Goal: Task Accomplishment & Management: Use online tool/utility

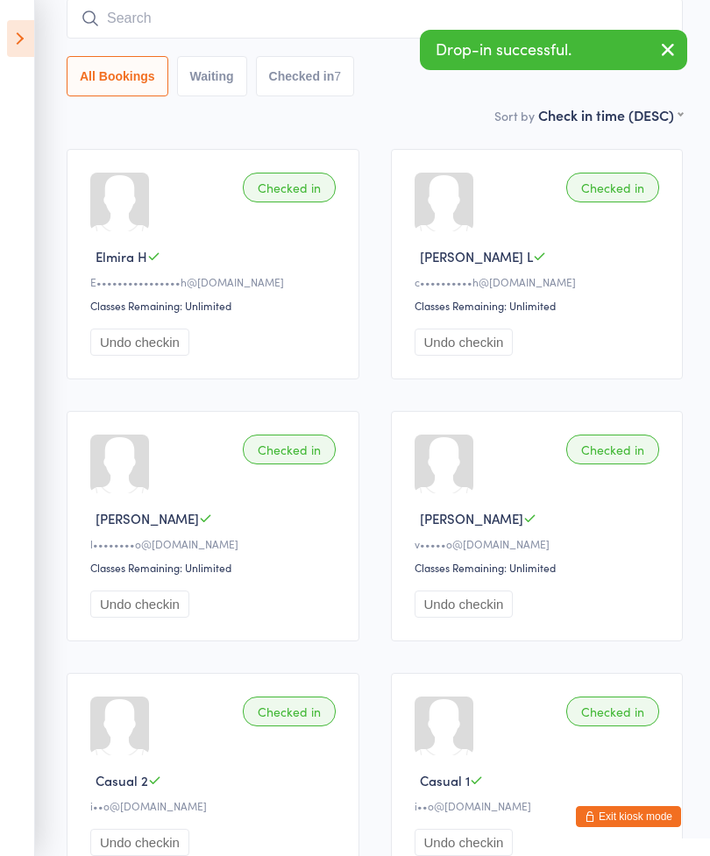
click at [18, 36] on icon at bounding box center [20, 38] width 27 height 37
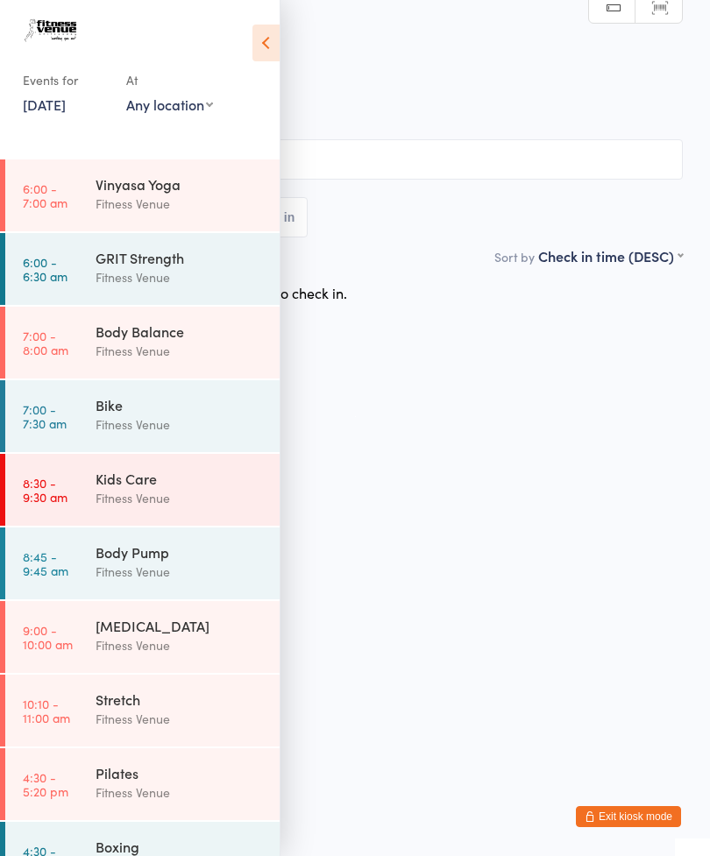
click at [259, 41] on icon at bounding box center [265, 43] width 27 height 37
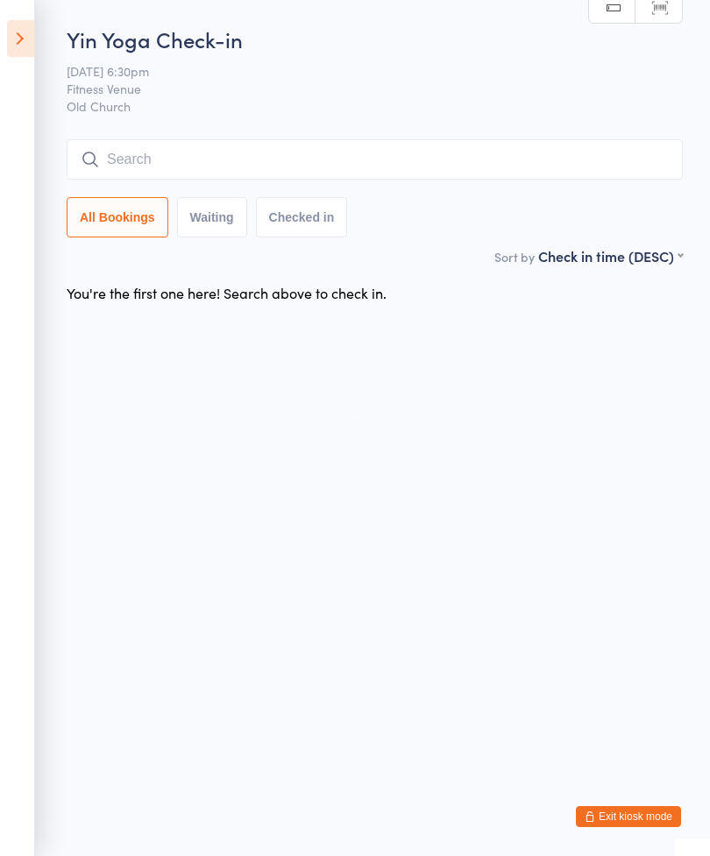
click at [133, 149] on input "search" at bounding box center [375, 159] width 616 height 40
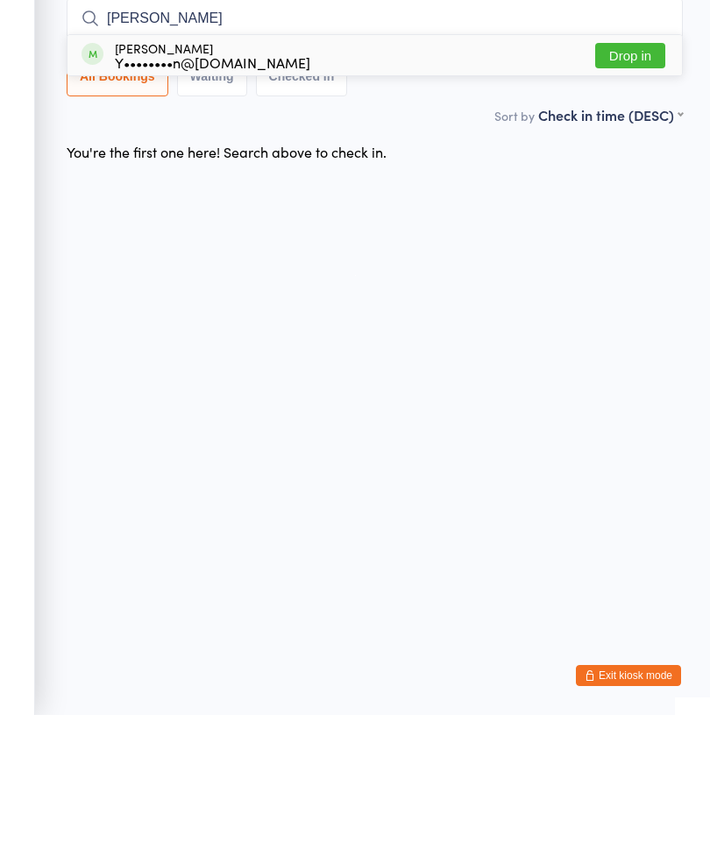
type input "[PERSON_NAME]"
click at [635, 184] on button "Drop in" at bounding box center [630, 196] width 70 height 25
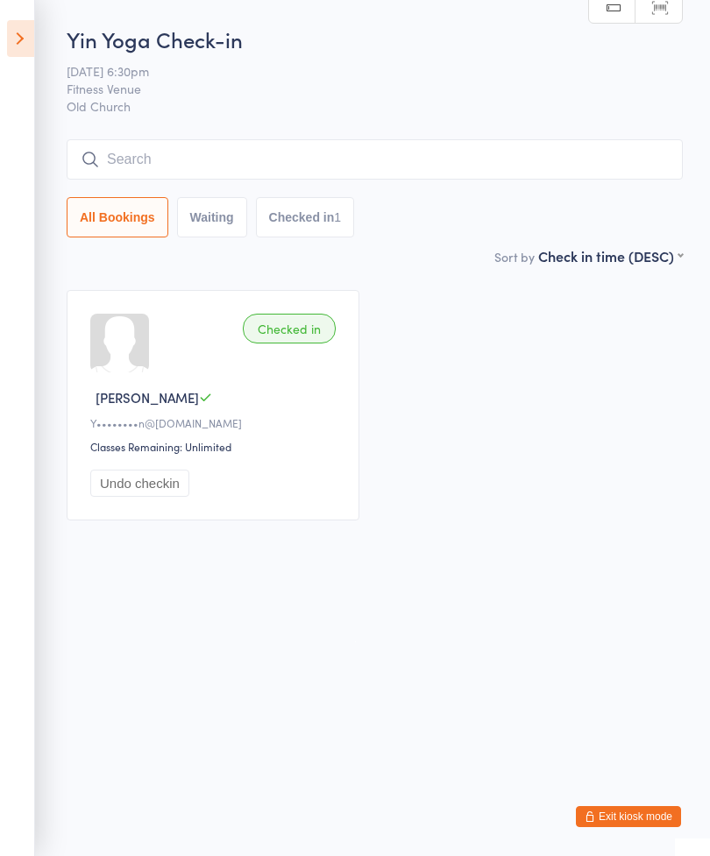
click at [158, 156] on input "search" at bounding box center [375, 159] width 616 height 40
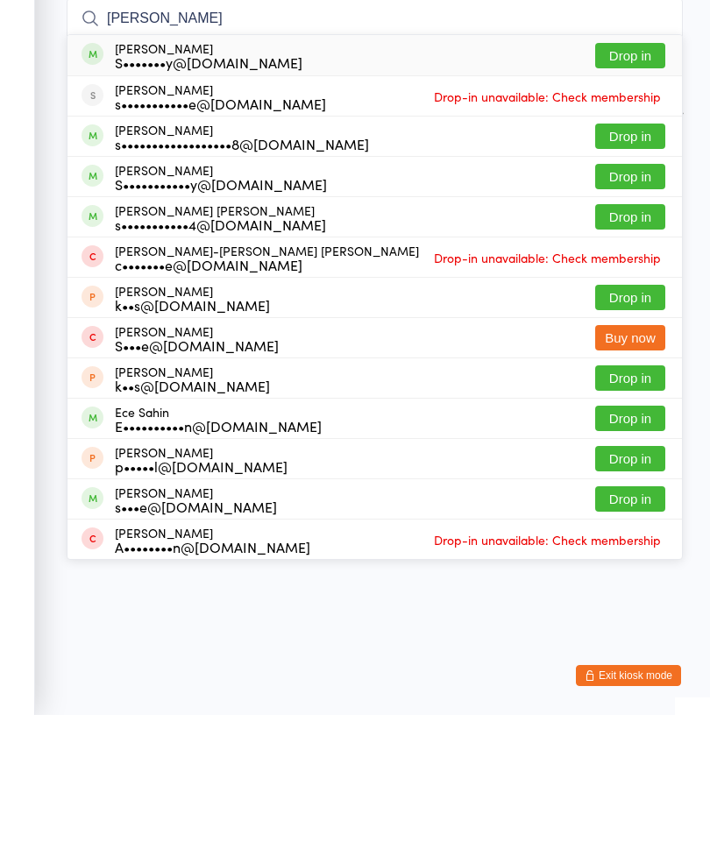
type input "[PERSON_NAME]"
click at [622, 305] on button "Drop in" at bounding box center [630, 317] width 70 height 25
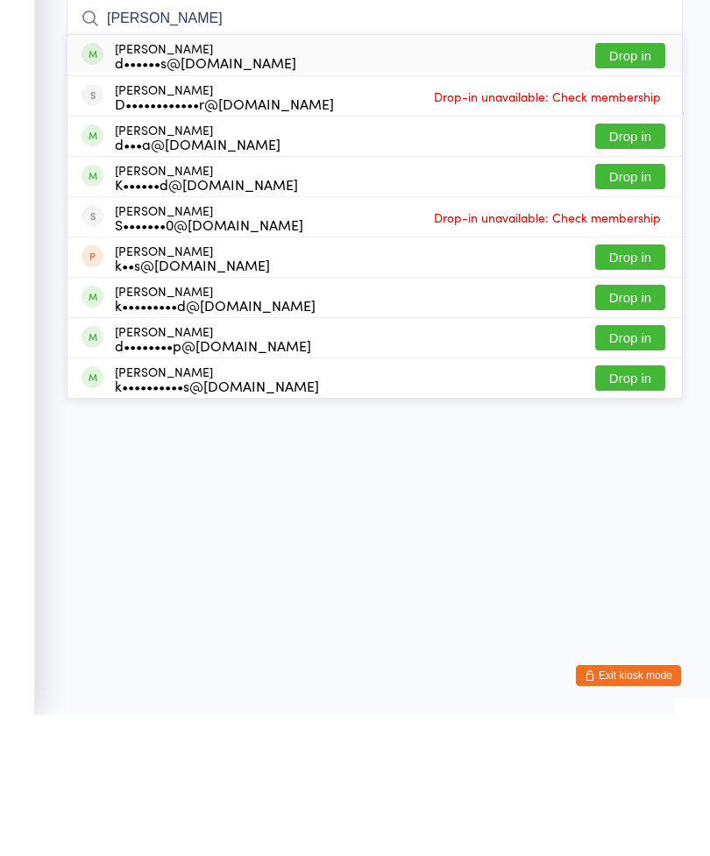
type input "[PERSON_NAME]"
click at [628, 184] on button "Drop in" at bounding box center [630, 196] width 70 height 25
